Goal: Find specific page/section: Find specific page/section

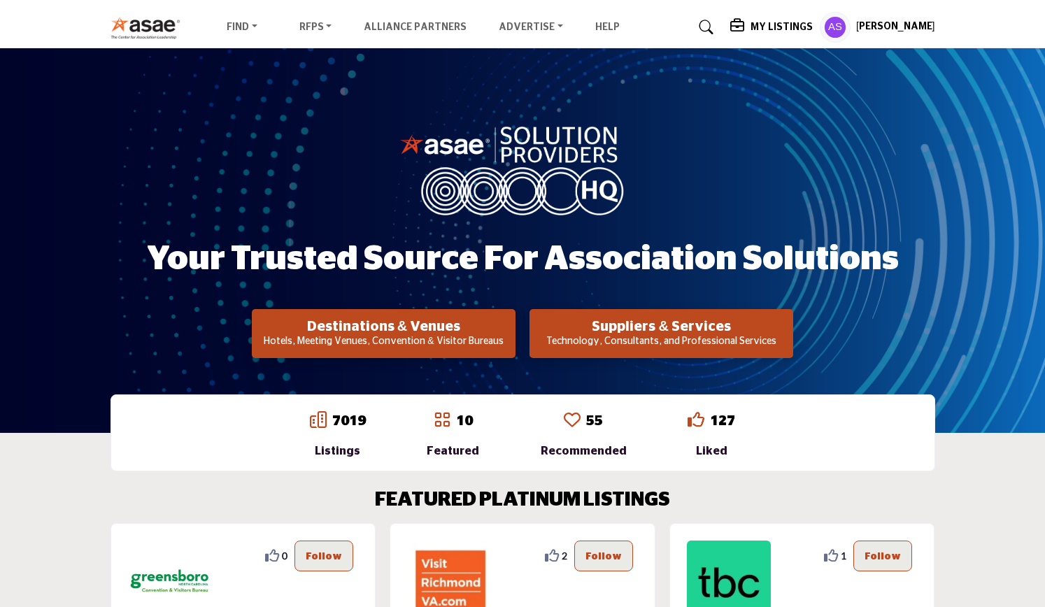
click at [324, 434] on div "7019 Listings" at bounding box center [338, 435] width 56 height 49
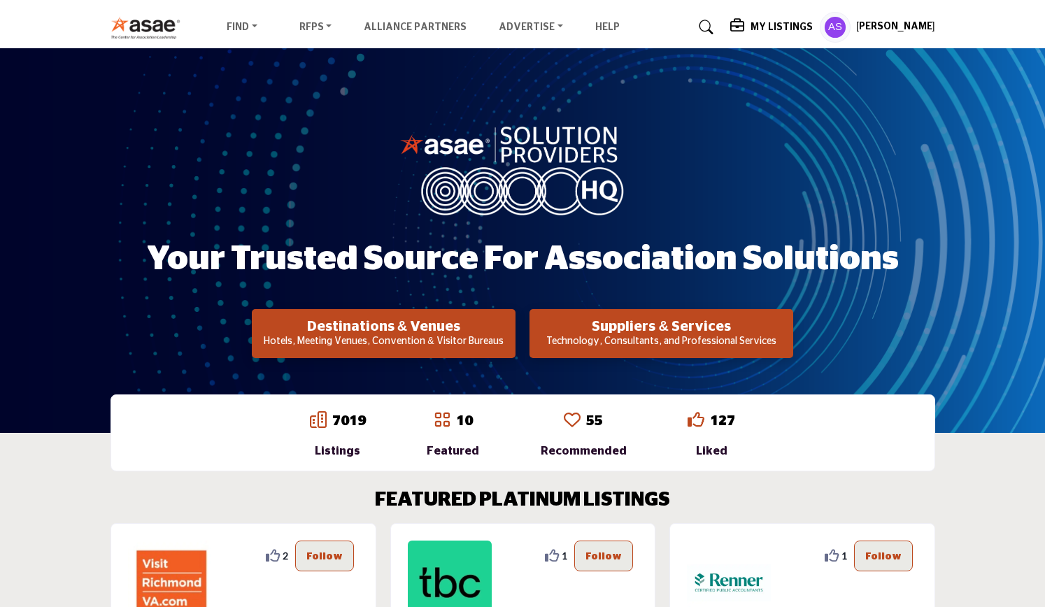
click at [327, 426] on icon at bounding box center [318, 419] width 17 height 17
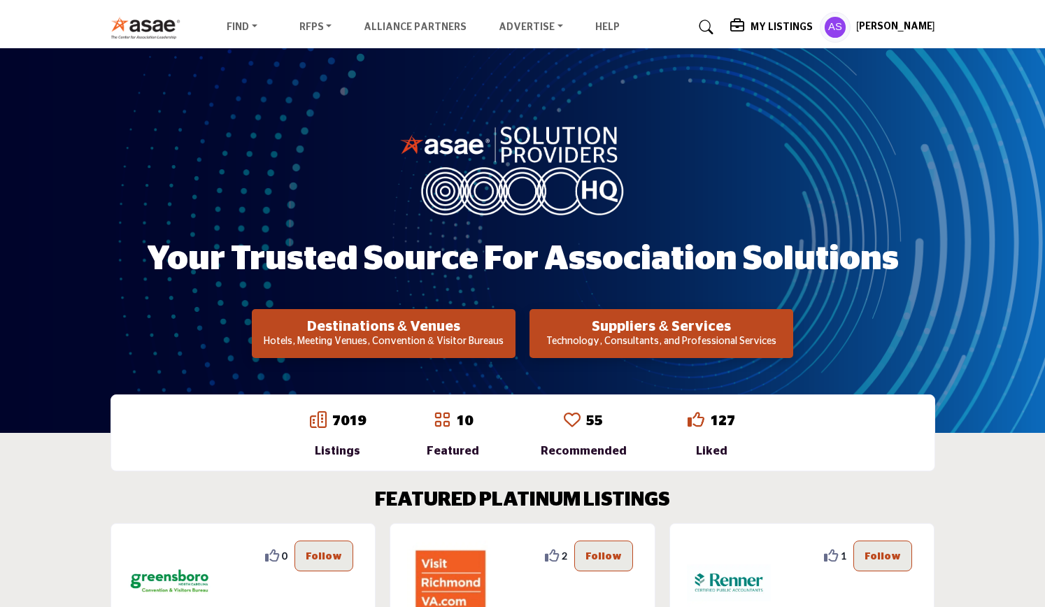
click at [618, 335] on p "Technology, Consultants, and Professional Services" at bounding box center [661, 342] width 255 height 14
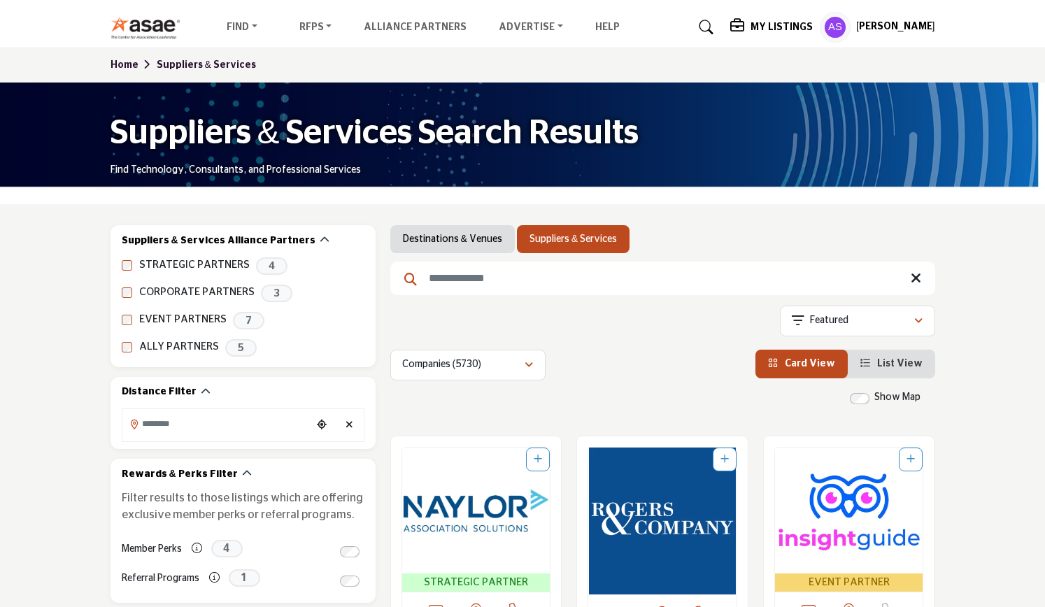
click at [130, 69] on link "Home" at bounding box center [134, 65] width 46 height 10
